Goal: Task Accomplishment & Management: Manage account settings

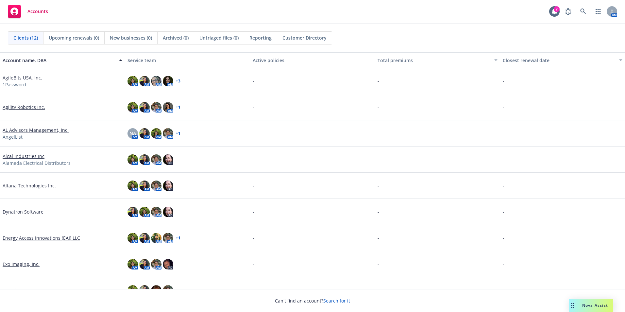
click at [313, 140] on div "-" at bounding box center [312, 133] width 125 height 26
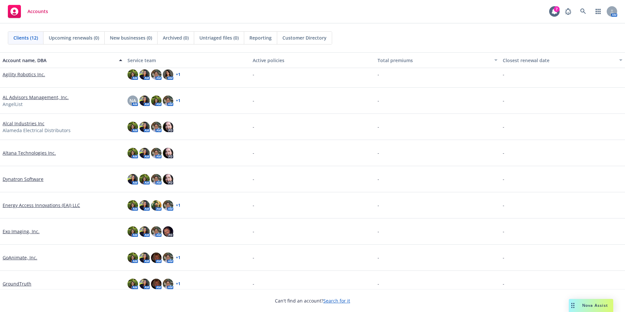
click at [22, 176] on link "Dynatron Software" at bounding box center [23, 178] width 41 height 7
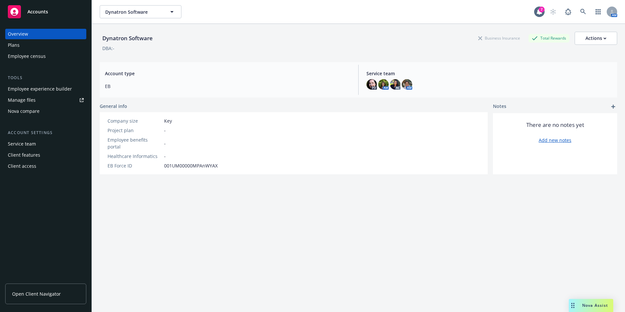
click at [38, 88] on div "Employee experience builder" at bounding box center [40, 89] width 64 height 10
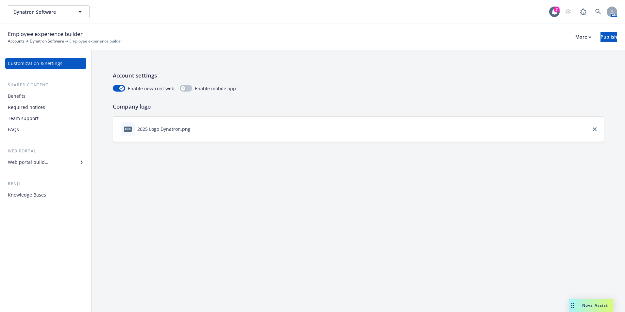
click at [69, 161] on div "Web portal builder" at bounding box center [46, 162] width 76 height 10
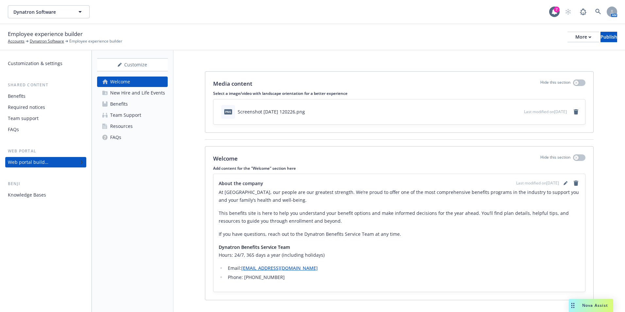
click at [119, 106] on div "Benefits" at bounding box center [119, 104] width 18 height 10
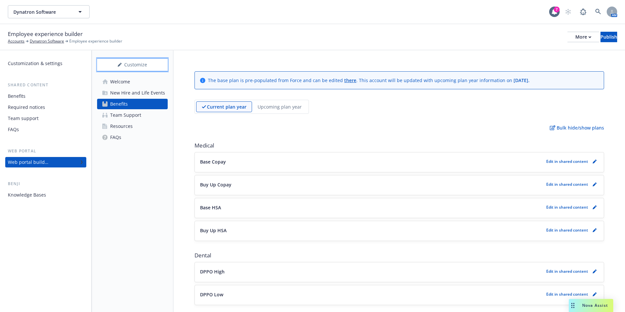
click at [147, 66] on div "Customize" at bounding box center [132, 64] width 71 height 12
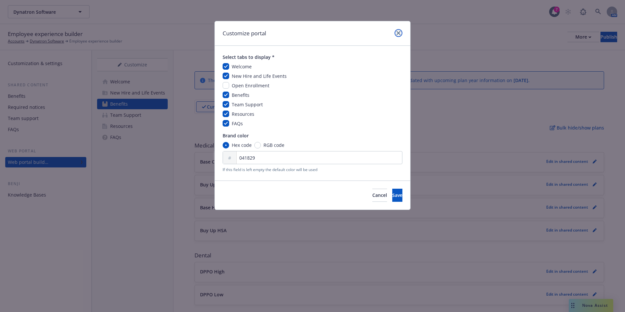
click at [397, 35] on link "close" at bounding box center [398, 33] width 8 height 8
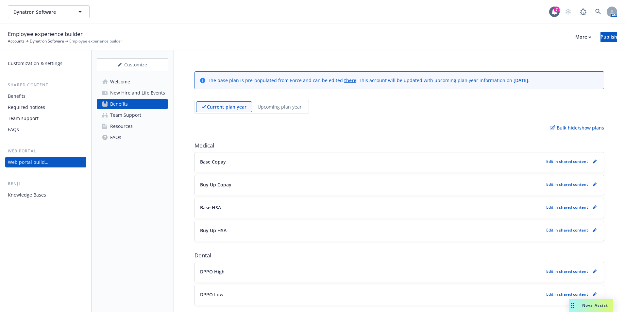
click at [577, 127] on p "Bulk hide/show plans" at bounding box center [576, 127] width 54 height 7
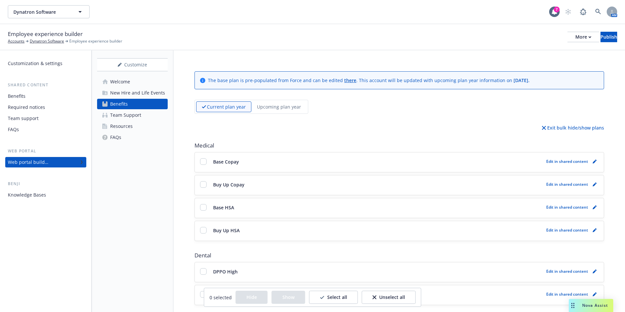
click at [341, 299] on p "Select all" at bounding box center [337, 297] width 20 height 7
checkbox input "true"
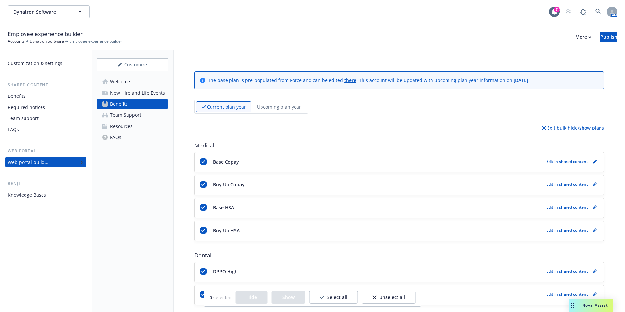
checkbox input "true"
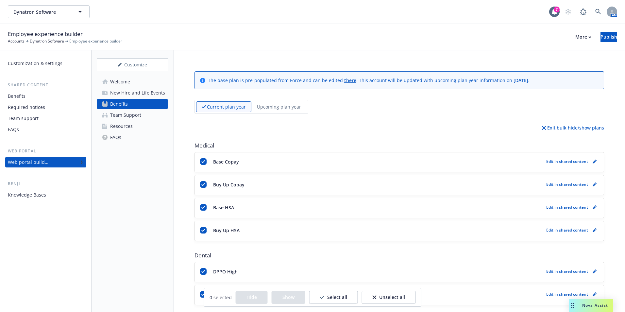
checkbox input "true"
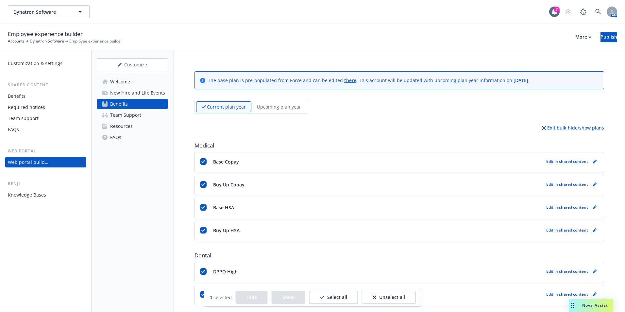
checkbox input "true"
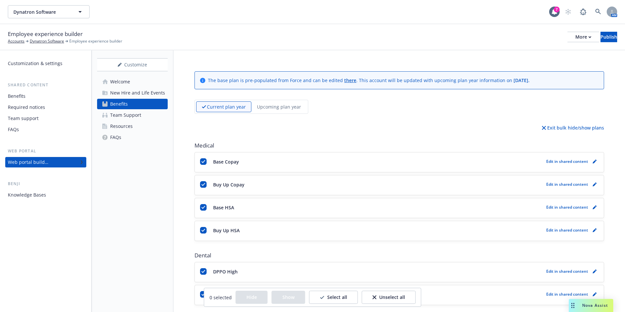
checkbox input "true"
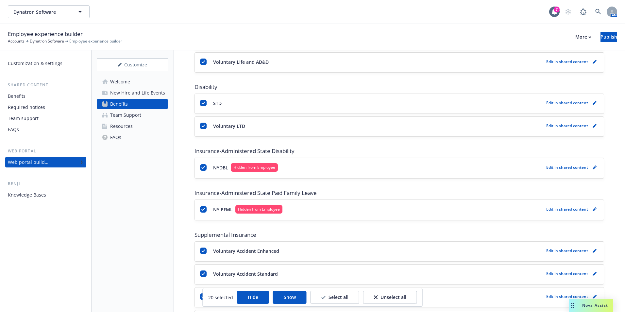
scroll to position [333, 0]
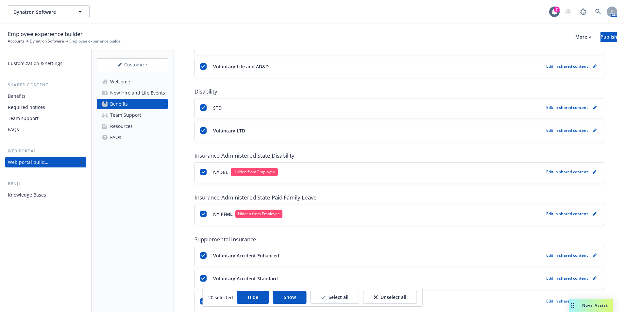
click at [334, 301] on button "Select all" at bounding box center [334, 296] width 49 height 13
click at [332, 298] on p "Select all" at bounding box center [338, 297] width 20 height 7
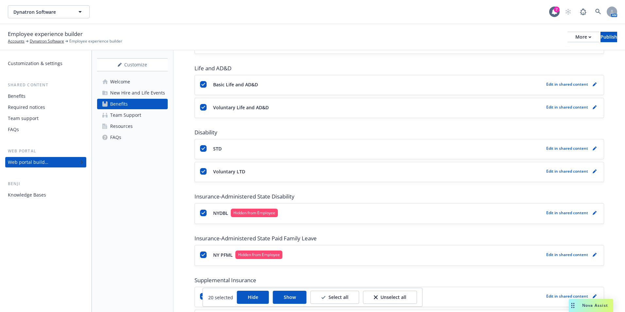
scroll to position [300, 0]
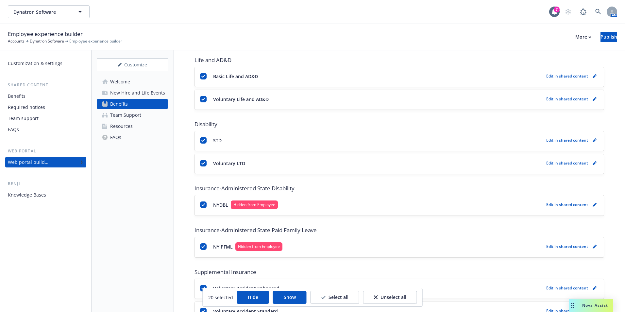
click at [252, 299] on button "Hide" at bounding box center [253, 296] width 32 height 13
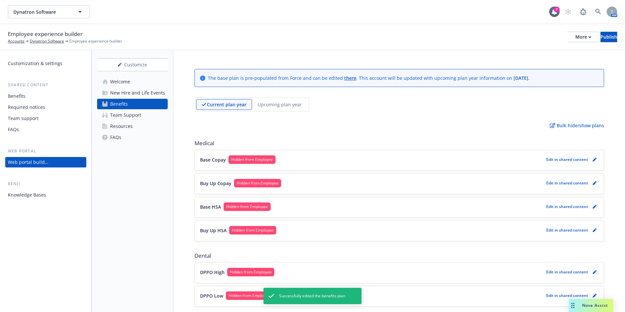
scroll to position [0, 0]
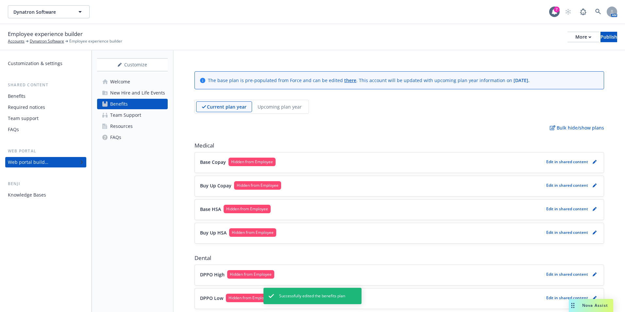
click at [286, 108] on p "Upcoming plan year" at bounding box center [279, 106] width 44 height 7
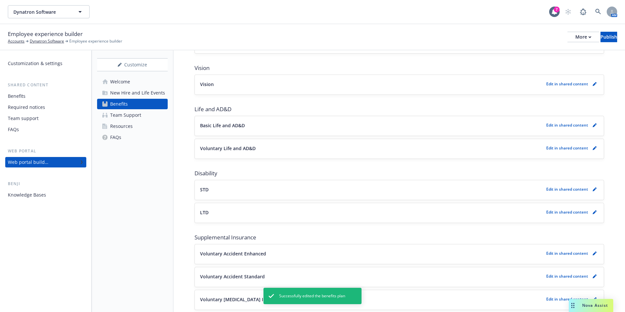
scroll to position [229, 0]
click at [600, 33] on div "Publish" at bounding box center [608, 37] width 17 height 10
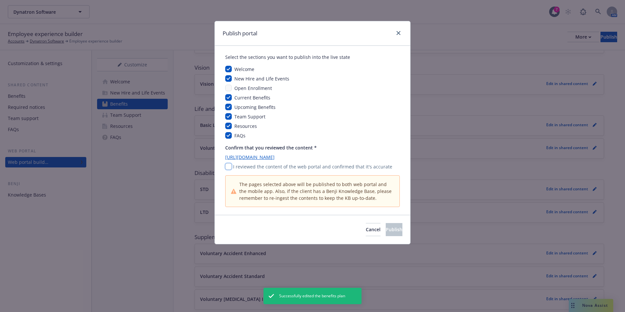
drag, startPoint x: 230, startPoint y: 164, endPoint x: 268, endPoint y: 180, distance: 40.8
click at [230, 164] on input "checkbox" at bounding box center [228, 166] width 7 height 7
checkbox input "true"
click at [385, 228] on span "Publish" at bounding box center [393, 229] width 17 height 6
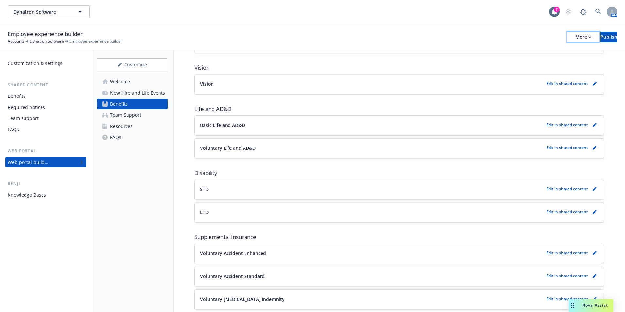
click at [588, 38] on icon "button" at bounding box center [589, 37] width 3 height 2
click at [550, 62] on link "Copy portal link" at bounding box center [529, 64] width 97 height 13
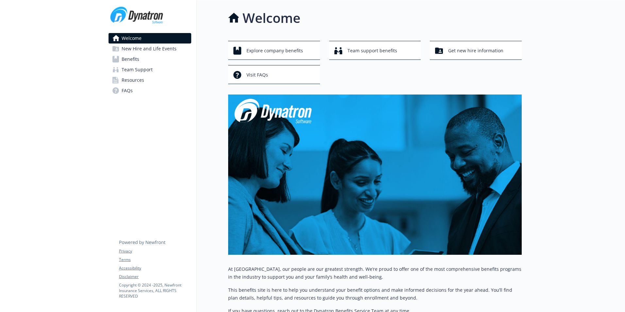
click at [139, 63] on span "Benefits" at bounding box center [131, 59] width 18 height 10
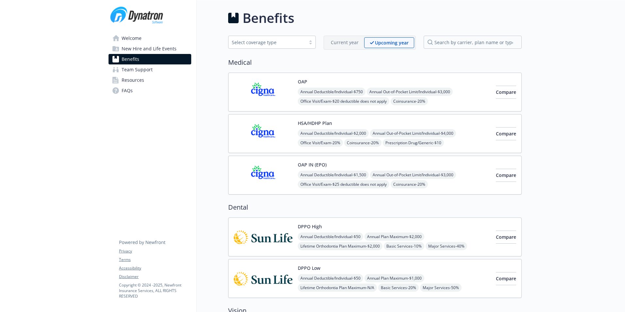
click at [341, 39] on div "Current year" at bounding box center [344, 42] width 39 height 10
click at [344, 43] on p "Current year" at bounding box center [345, 42] width 28 height 7
